Goal: Information Seeking & Learning: Learn about a topic

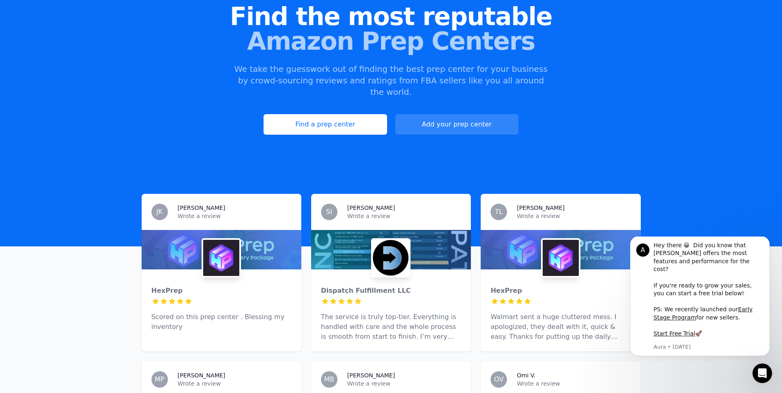
scroll to position [82, 0]
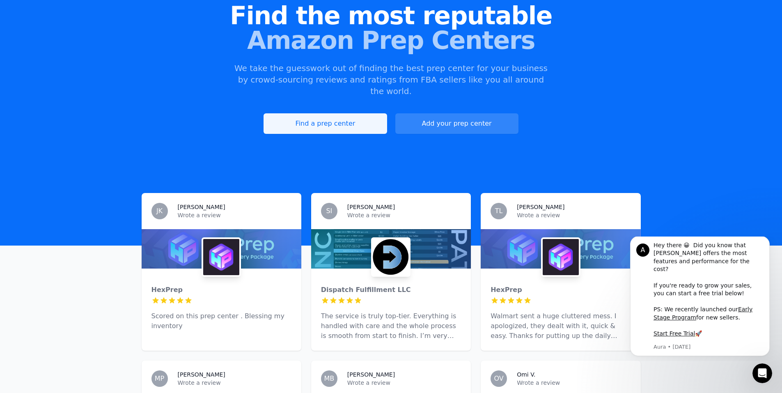
click at [341, 113] on link "Find a prep center" at bounding box center [324, 123] width 123 height 21
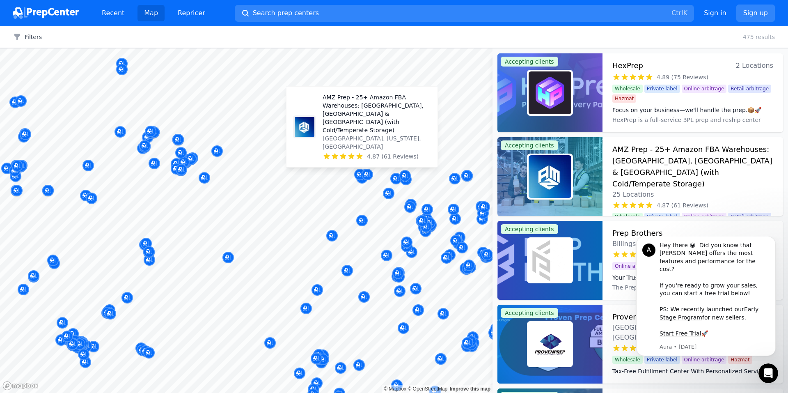
click at [350, 134] on p "AMZ Prep - 25+ Amazon FBA Warehouses: [GEOGRAPHIC_DATA], [GEOGRAPHIC_DATA] & [G…" at bounding box center [377, 113] width 108 height 41
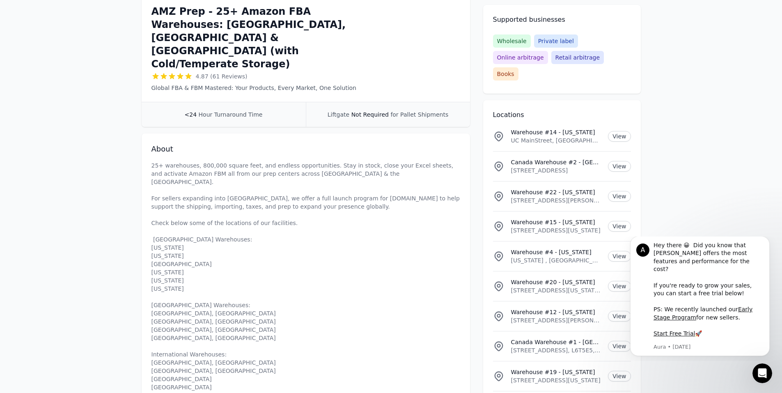
scroll to position [205, 0]
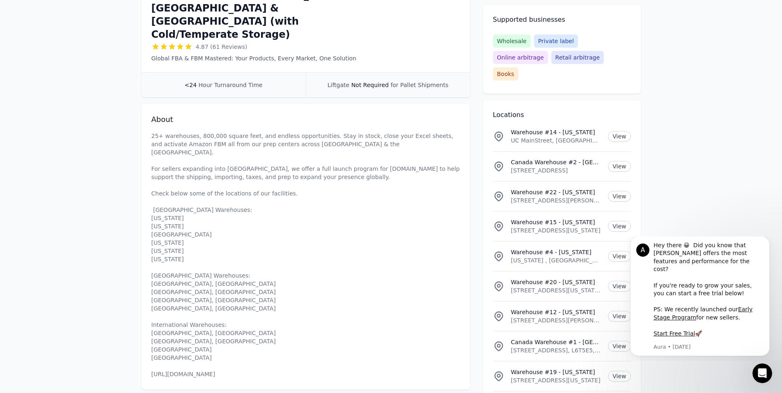
click at [159, 196] on p "25+ warehouses, 800,000 square feet, and endless opportunities. Stay in stock, …" at bounding box center [305, 255] width 309 height 246
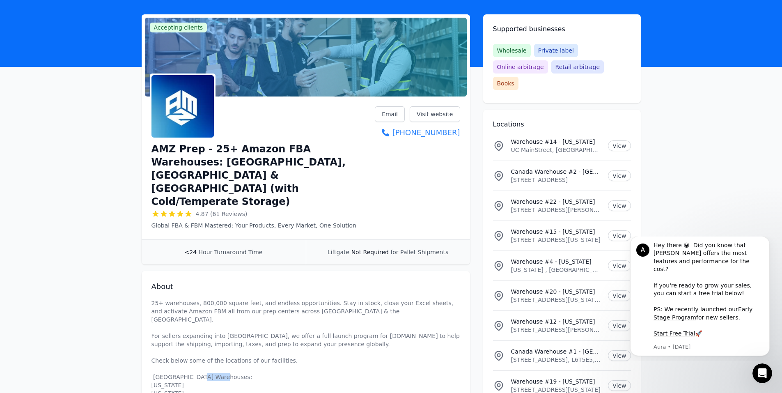
scroll to position [0, 0]
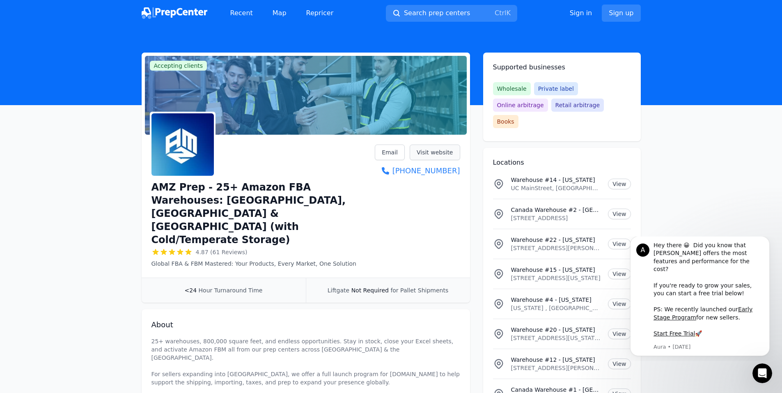
click at [437, 156] on link "Visit website" at bounding box center [435, 152] width 50 height 16
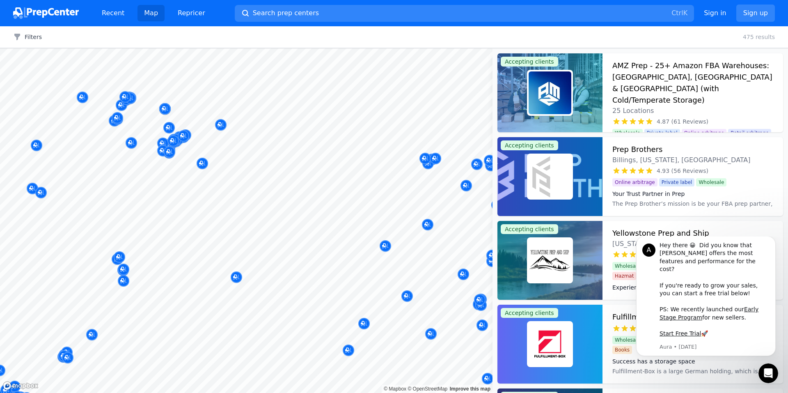
click at [201, 165] on div at bounding box center [138, 163] width 158 height 7
click at [204, 158] on div "Map marker" at bounding box center [202, 163] width 11 height 11
click at [204, 120] on p "HASANUR ZZAMAN SAIKH" at bounding box center [217, 116] width 108 height 8
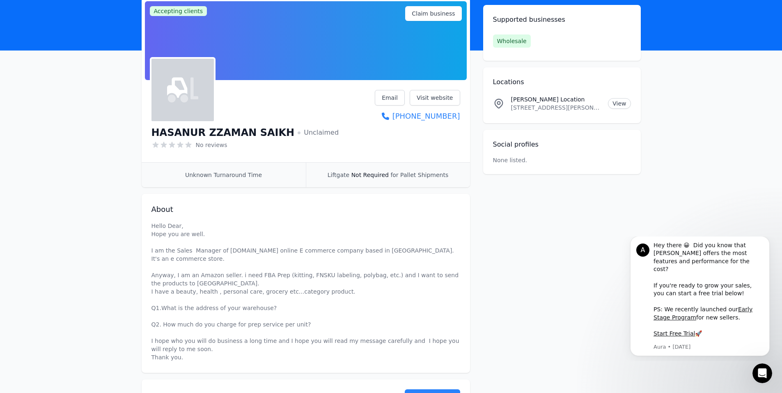
scroll to position [41, 0]
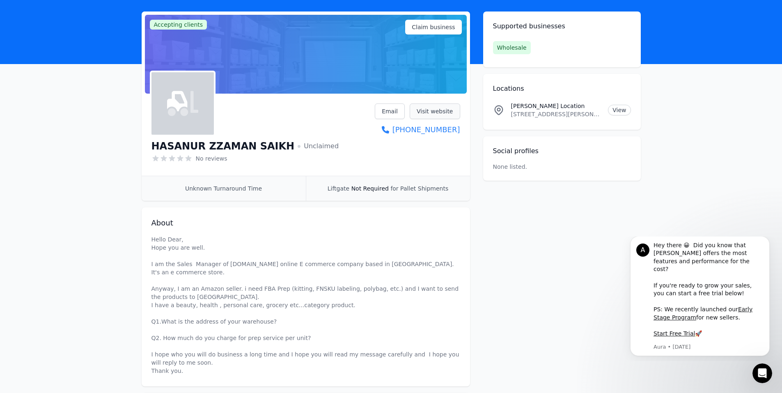
click at [444, 114] on link "Visit website" at bounding box center [435, 111] width 50 height 16
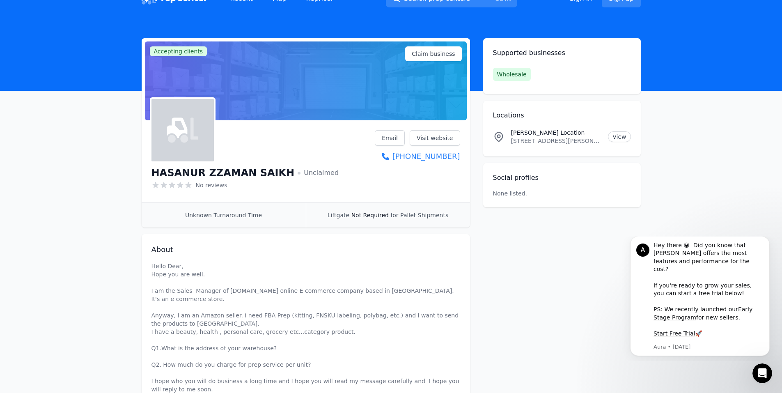
scroll to position [0, 0]
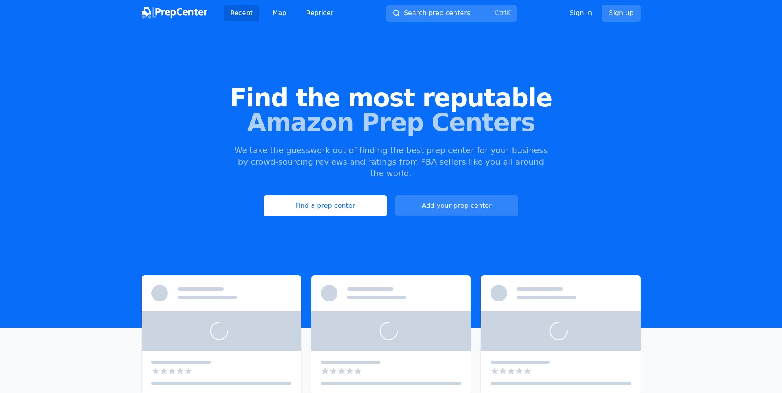
scroll to position [40, 0]
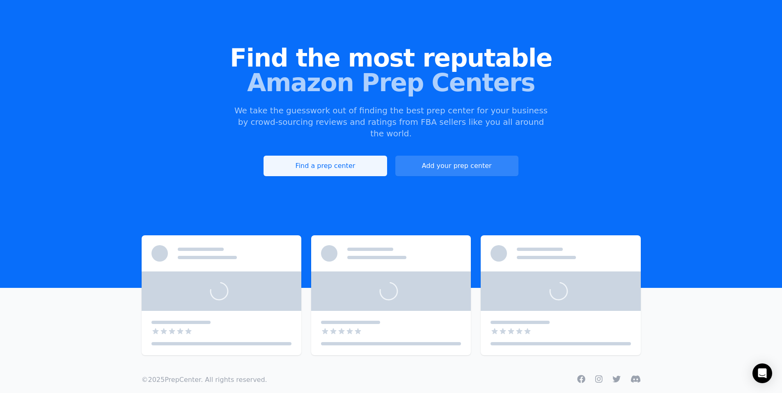
click at [311, 158] on link "Find a prep center" at bounding box center [324, 166] width 123 height 21
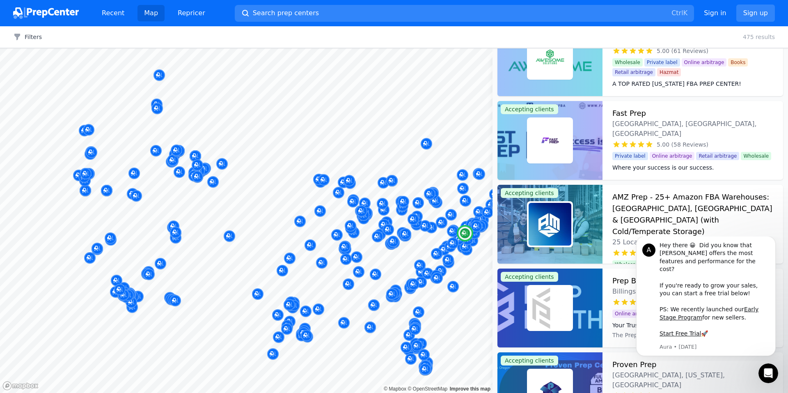
scroll to position [246, 0]
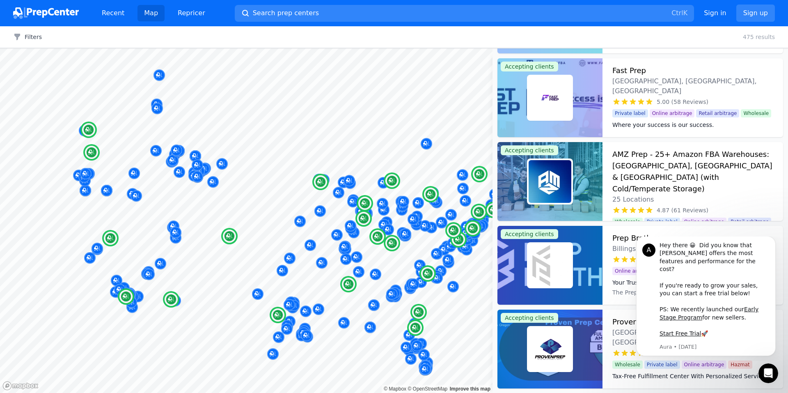
click at [634, 153] on h3 "AMZ Prep - 25+ Amazon FBA Warehouses: US, Canada & UK (with Cold/Temperate Stor…" at bounding box center [692, 172] width 161 height 46
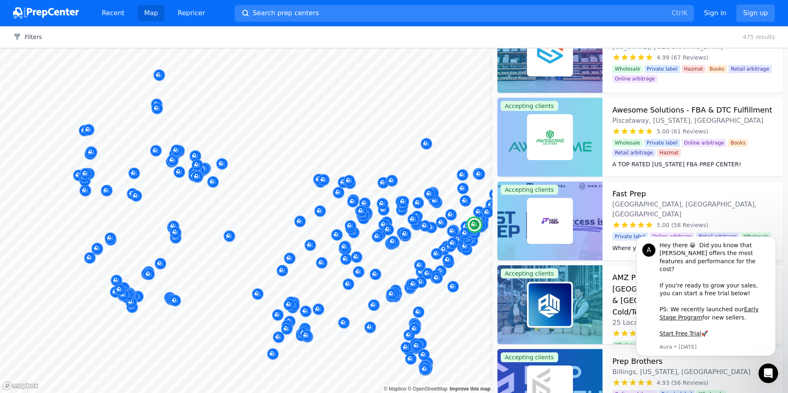
click at [623, 194] on h3 "Fast Prep" at bounding box center [629, 193] width 34 height 11
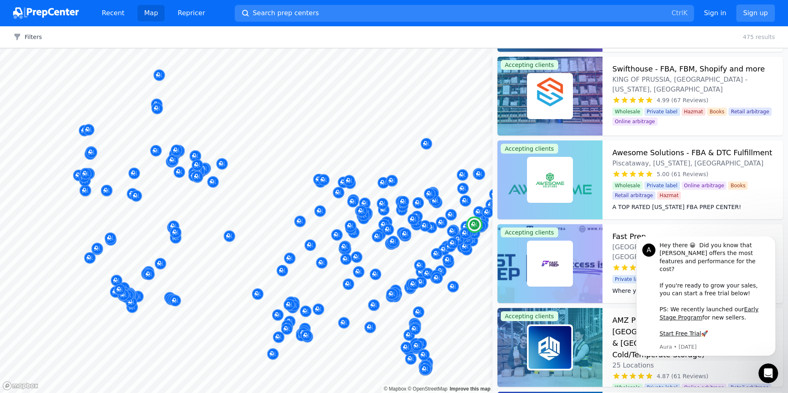
scroll to position [41, 0]
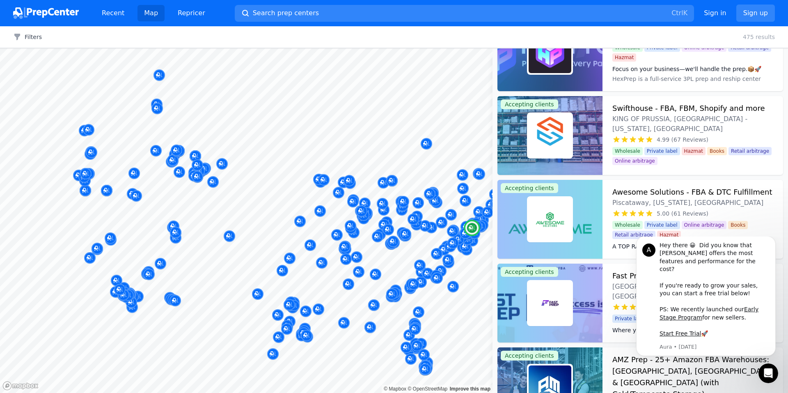
click at [640, 194] on h3 "Awesome Solutions - FBA & DTC Fulfillment" at bounding box center [692, 191] width 160 height 11
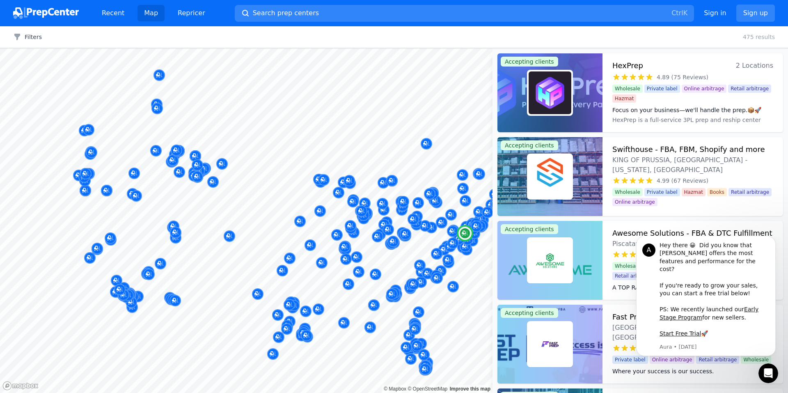
click at [632, 151] on h3 "Swifthouse - FBA, FBM, Shopify and more" at bounding box center [688, 149] width 152 height 11
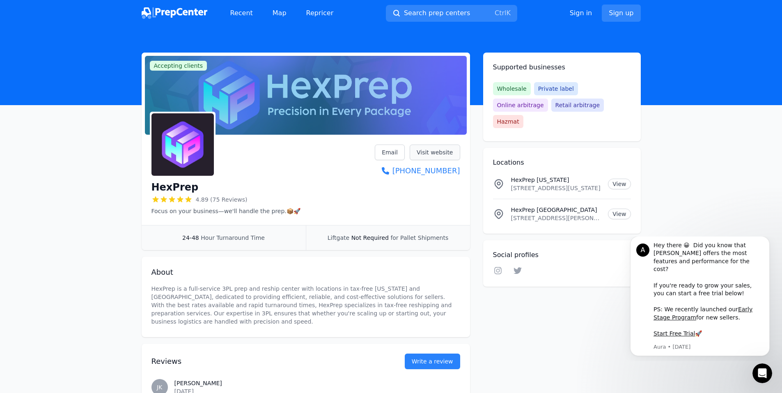
click at [443, 154] on link "Visit website" at bounding box center [435, 152] width 50 height 16
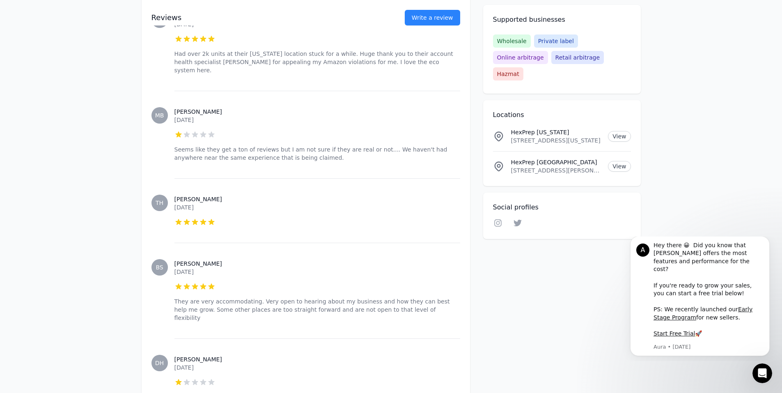
scroll to position [1313, 0]
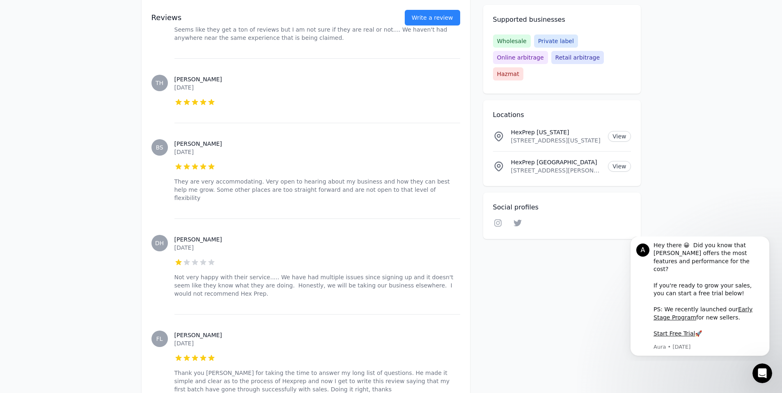
click at [160, 336] on span "FL" at bounding box center [159, 339] width 7 height 6
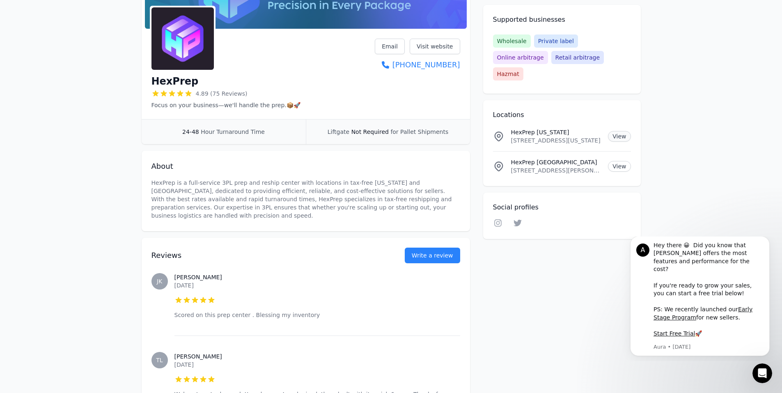
scroll to position [0, 0]
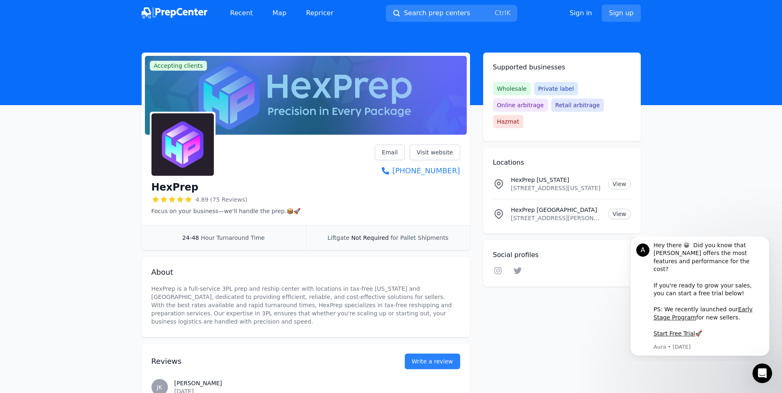
click at [618, 208] on link "View" at bounding box center [619, 213] width 23 height 11
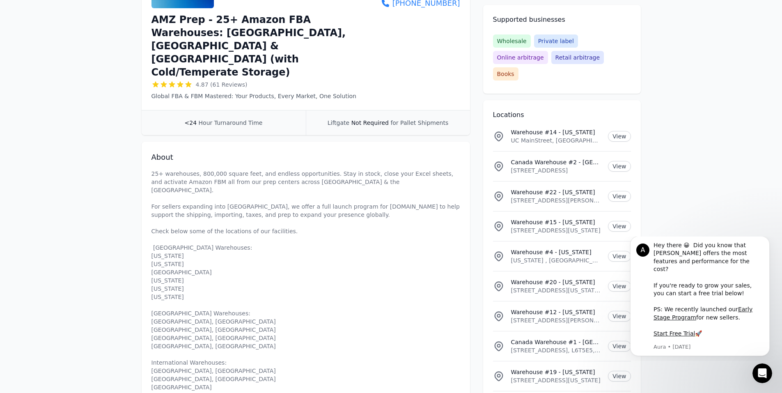
scroll to position [164, 0]
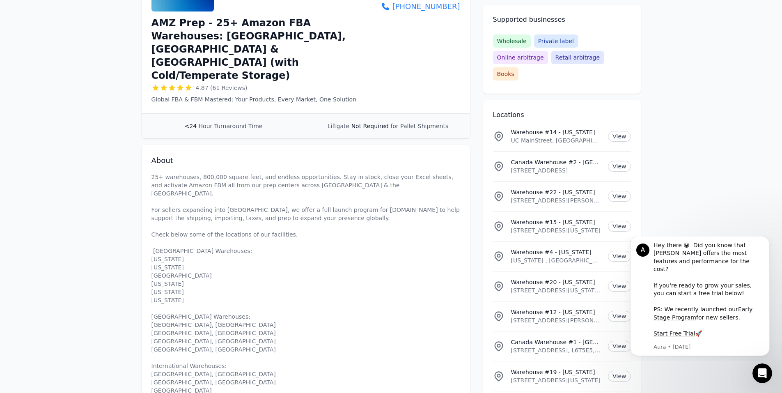
click at [165, 212] on p "25+ warehouses, 800,000 square feet, and endless opportunities. Stay in stock, …" at bounding box center [305, 296] width 309 height 246
click at [165, 222] on p "25+ warehouses, 800,000 square feet, and endless opportunities. Stay in stock, …" at bounding box center [305, 296] width 309 height 246
drag, startPoint x: 163, startPoint y: 253, endPoint x: 160, endPoint y: 210, distance: 42.8
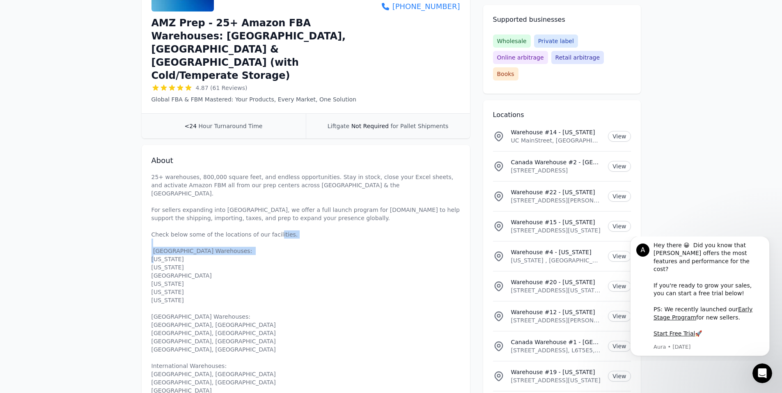
click at [160, 210] on p "25+ warehouses, 800,000 square feet, and endless opportunities. Stay in stock, …" at bounding box center [305, 296] width 309 height 246
click at [223, 216] on p "25+ warehouses, 800,000 square feet, and endless opportunities. Stay in stock, …" at bounding box center [305, 296] width 309 height 246
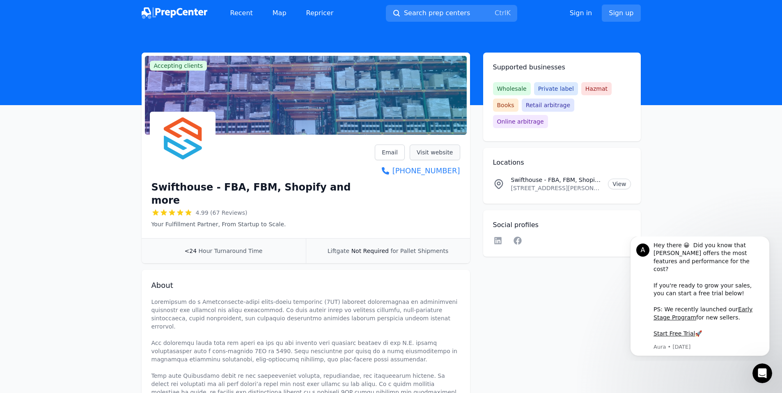
click at [440, 155] on link "Visit website" at bounding box center [435, 152] width 50 height 16
click at [622, 169] on li "Swifthouse - FBA, FBM, Shopify and more Location [STREET_ADDRESS][PERSON_NAME][…" at bounding box center [562, 184] width 138 height 30
click at [619, 178] on link "View" at bounding box center [619, 183] width 23 height 11
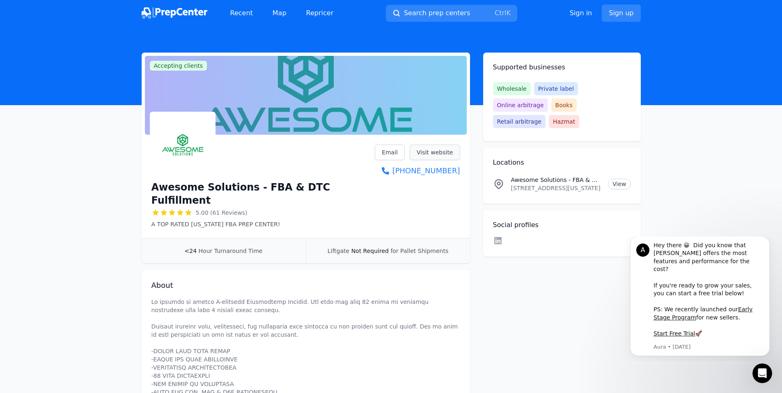
click at [436, 146] on link "Visit website" at bounding box center [435, 152] width 50 height 16
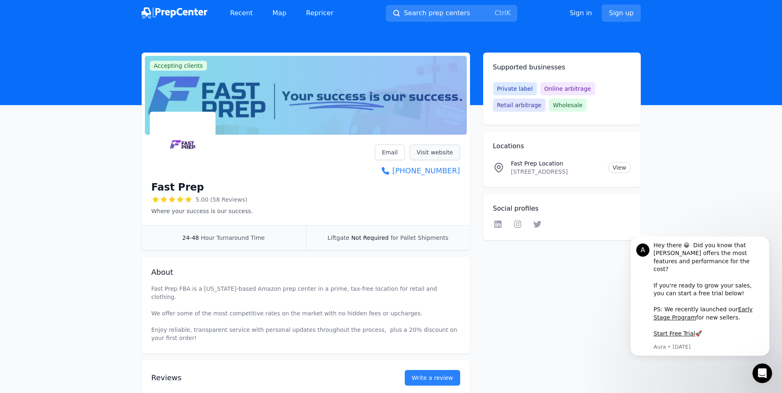
click at [437, 155] on link "Visit website" at bounding box center [435, 152] width 50 height 16
